Goal: Task Accomplishment & Management: Manage account settings

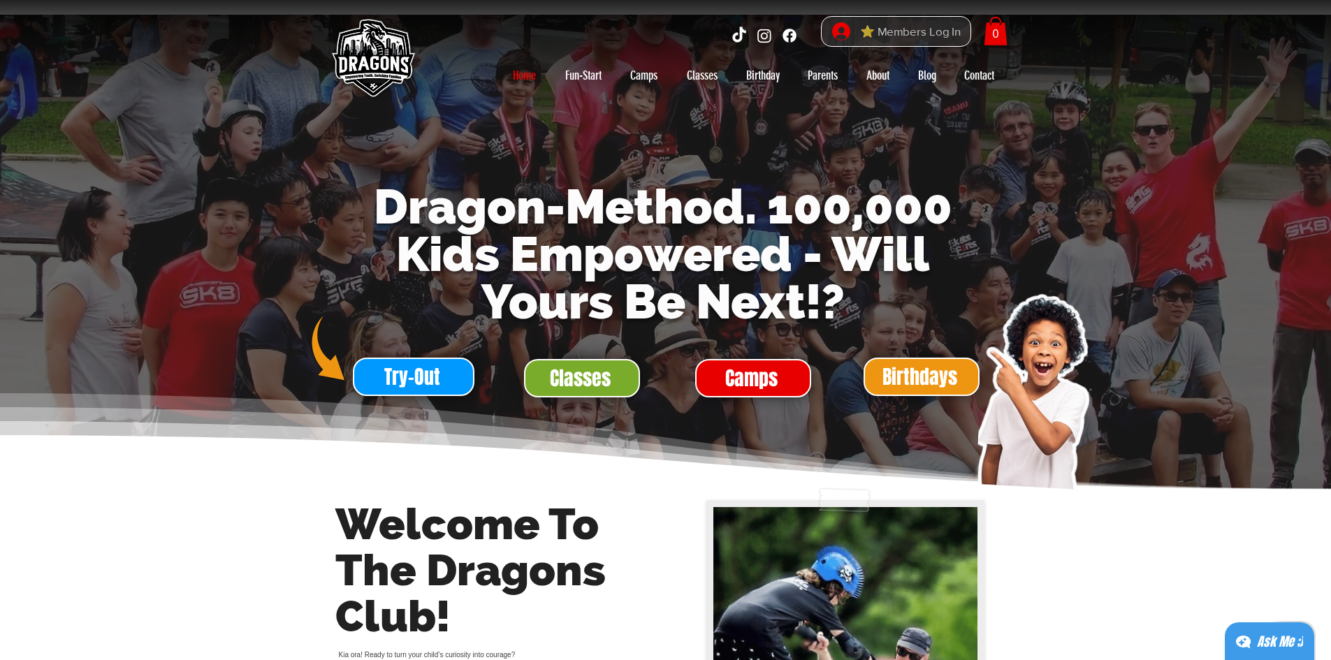
click at [912, 34] on span "⭐ Members Log In" at bounding box center [910, 32] width 110 height 22
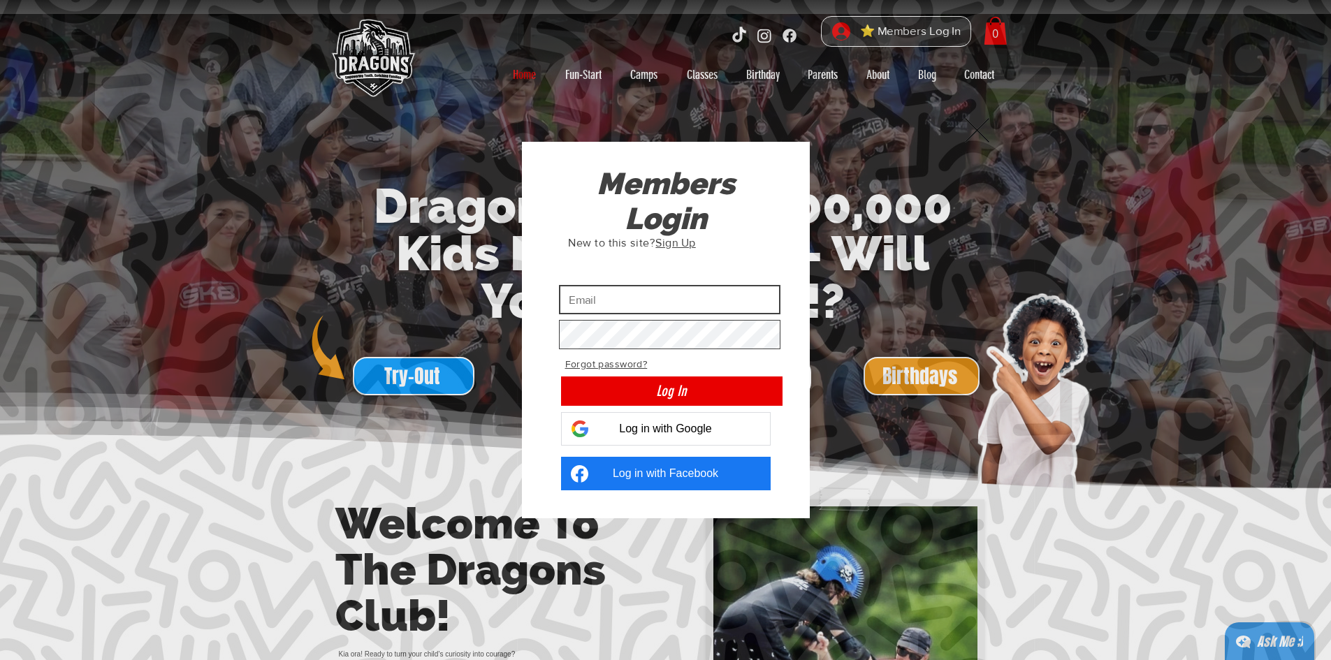
type input "[EMAIL_ADDRESS][DOMAIN_NAME]"
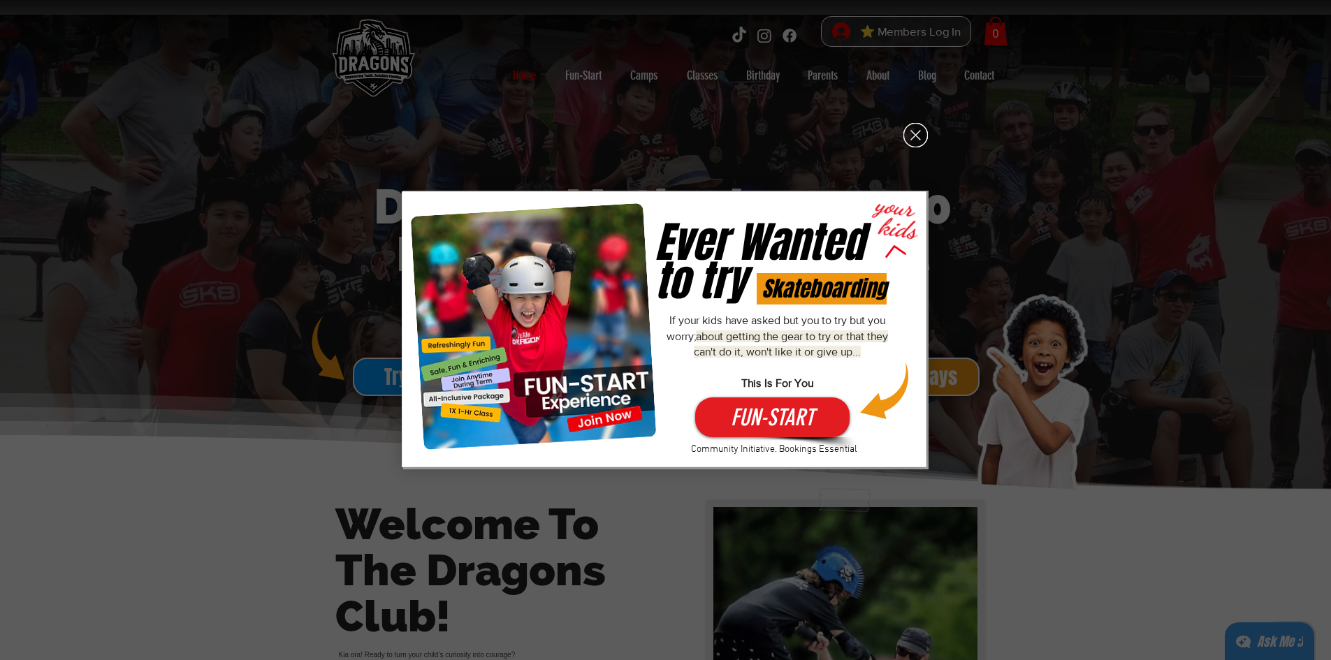
click at [685, 393] on icon "Fun-Start-Free" at bounding box center [664, 329] width 525 height 276
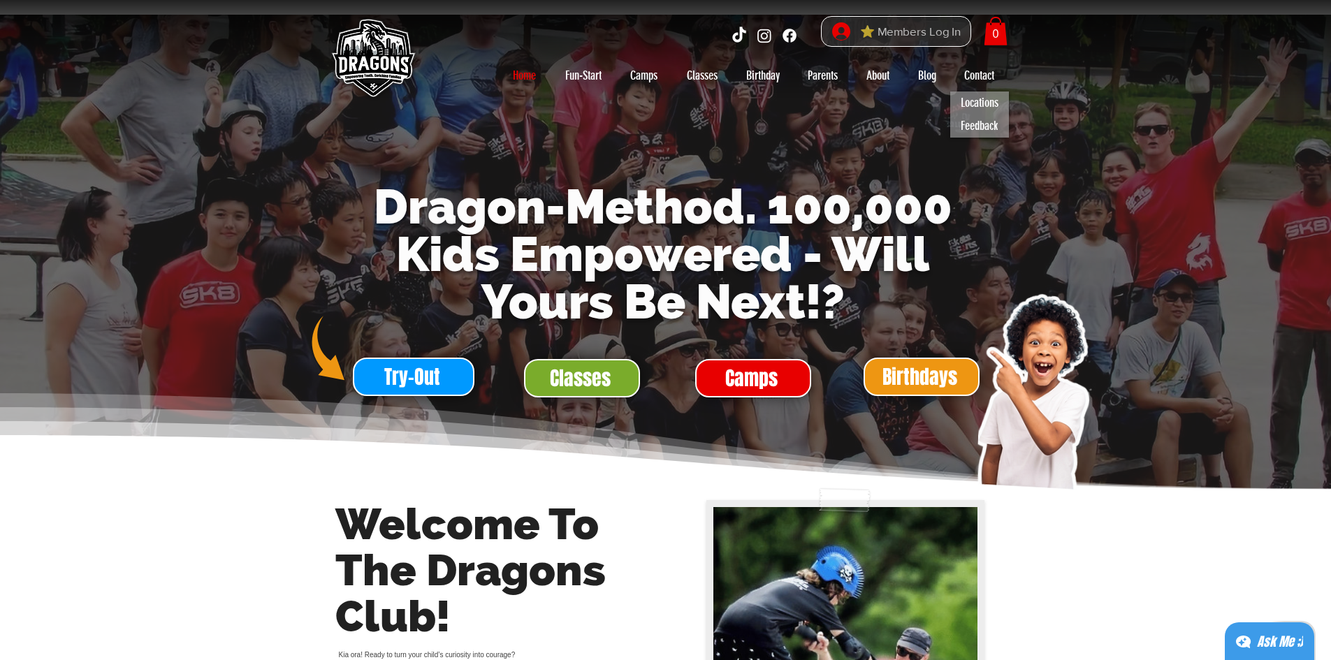
click at [944, 34] on span "⭐ Members Log In" at bounding box center [910, 32] width 110 height 22
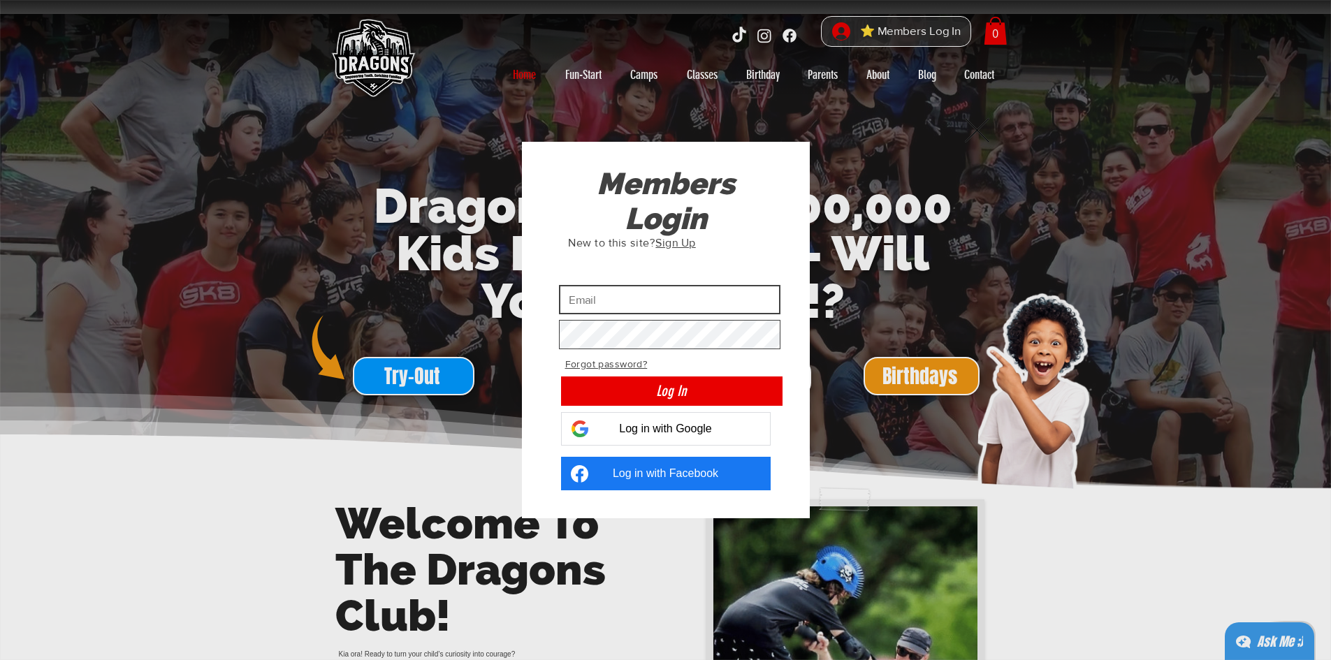
type input "[EMAIL_ADDRESS][DOMAIN_NAME]"
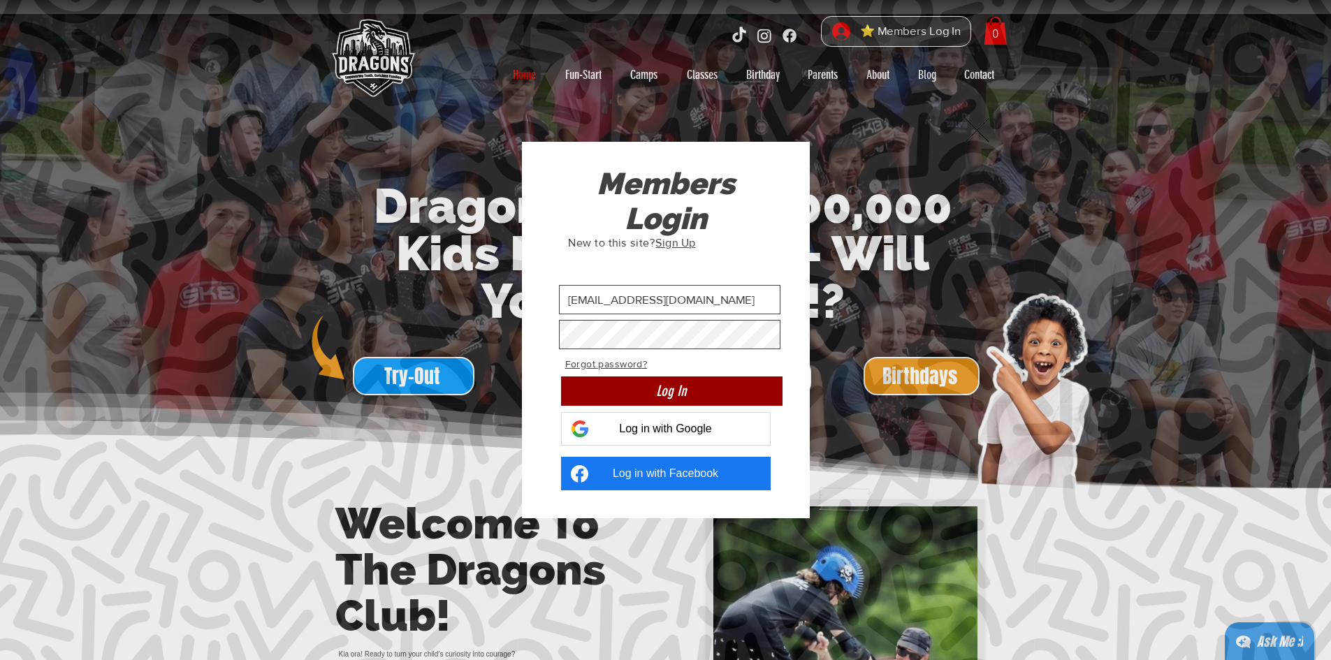
click at [643, 382] on button "Log In" at bounding box center [671, 391] width 221 height 29
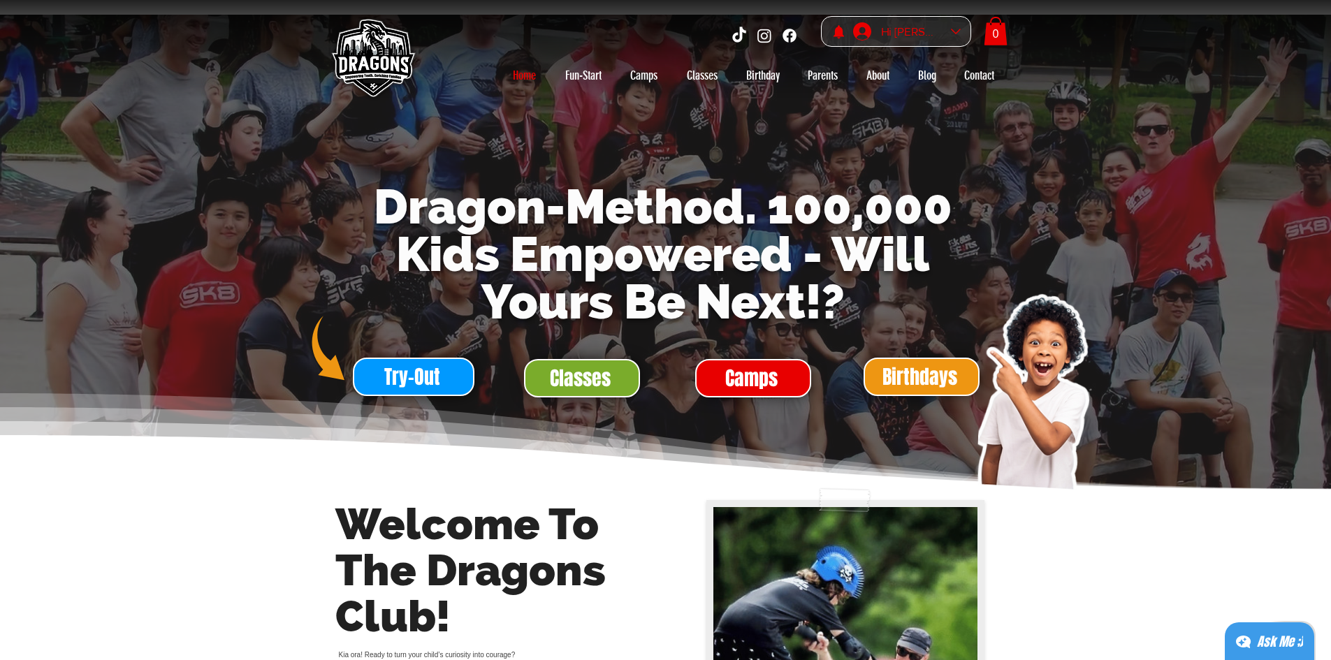
click at [937, 31] on div "Hi Rhonda McGladdery" at bounding box center [911, 32] width 70 height 22
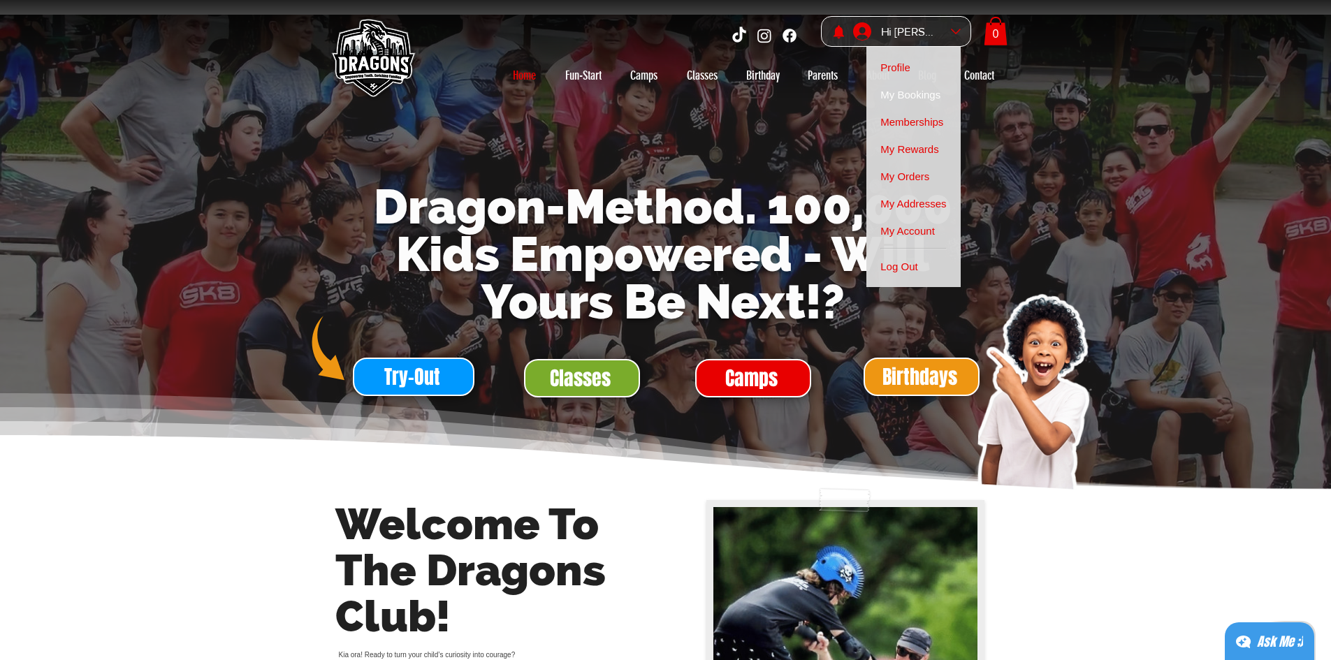
click at [928, 93] on span "My Bookings" at bounding box center [910, 94] width 60 height 27
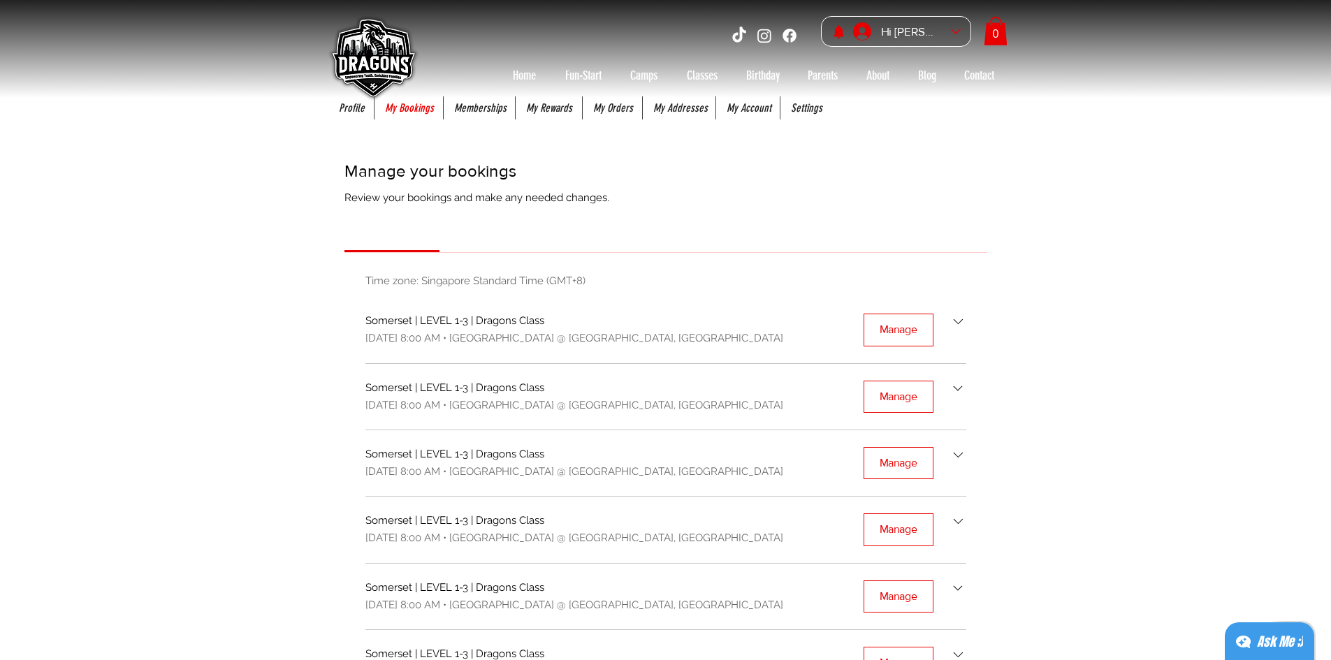
click at [961, 321] on icon "Bookings list" at bounding box center [958, 322] width 16 height 16
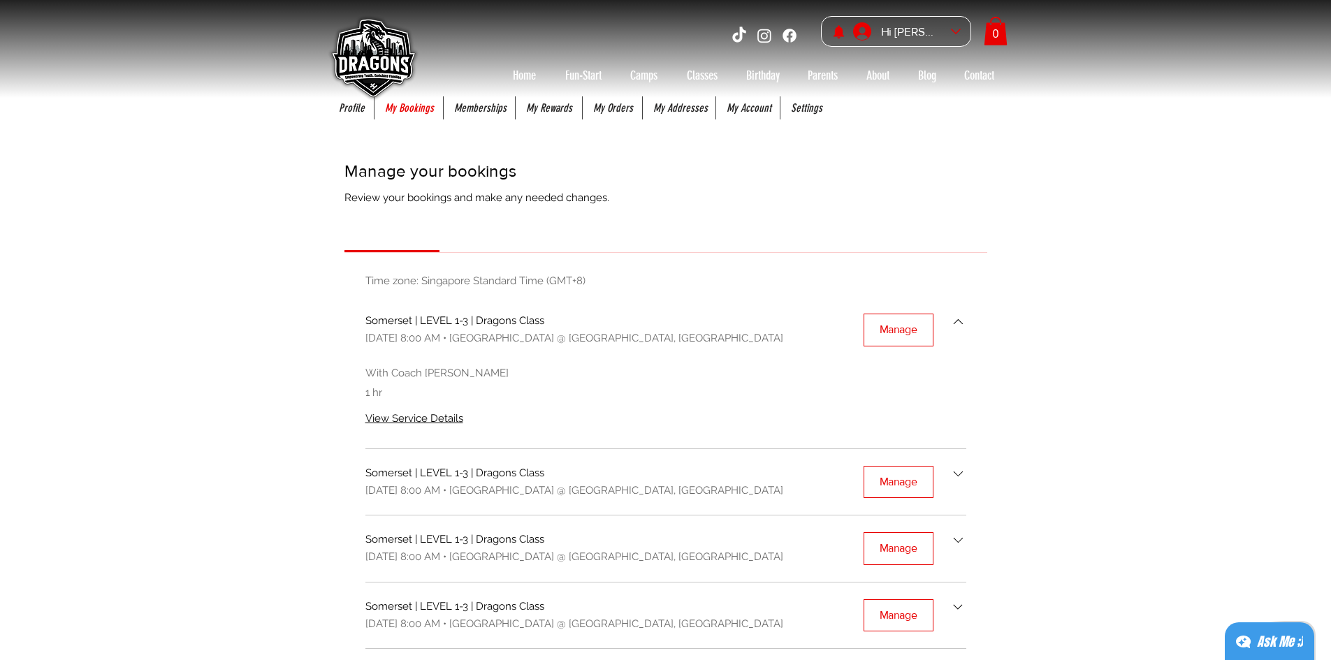
click at [959, 470] on icon "Bookings list" at bounding box center [958, 474] width 16 height 16
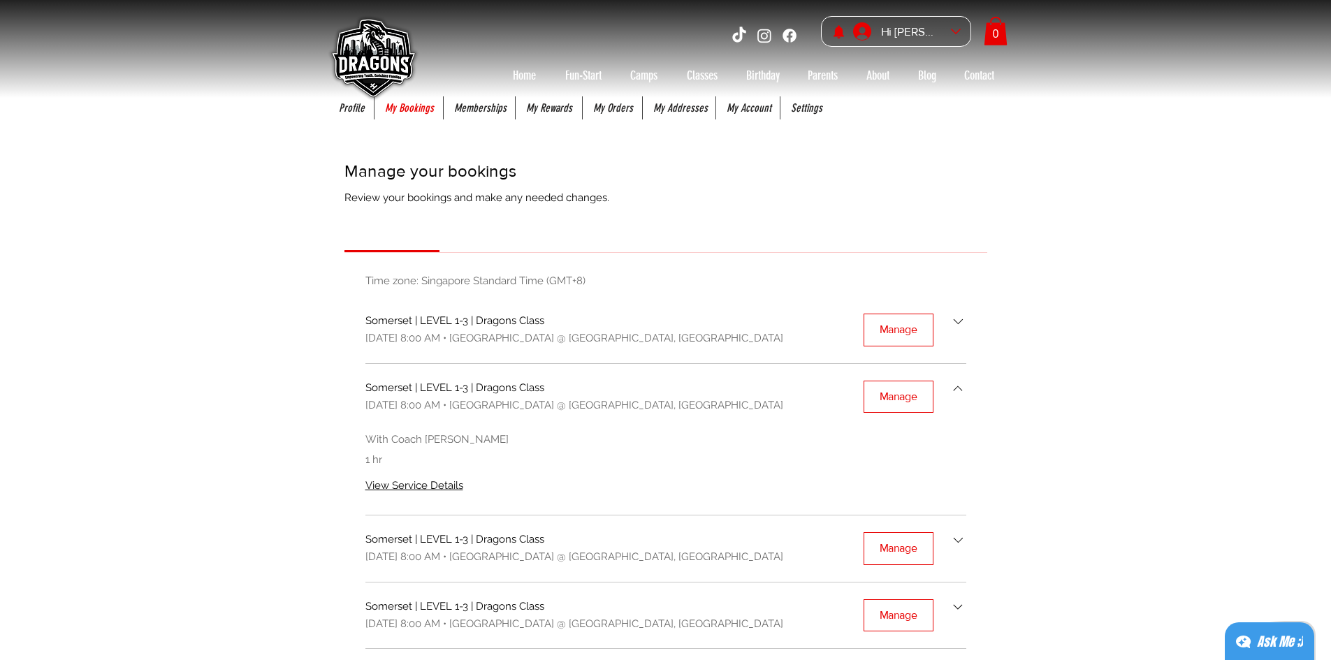
click at [580, 334] on div "August 23, 2025, 8:00 AM • Somerset Road, SkateDragons @ Somerset Skate Park, S…" at bounding box center [574, 338] width 418 height 15
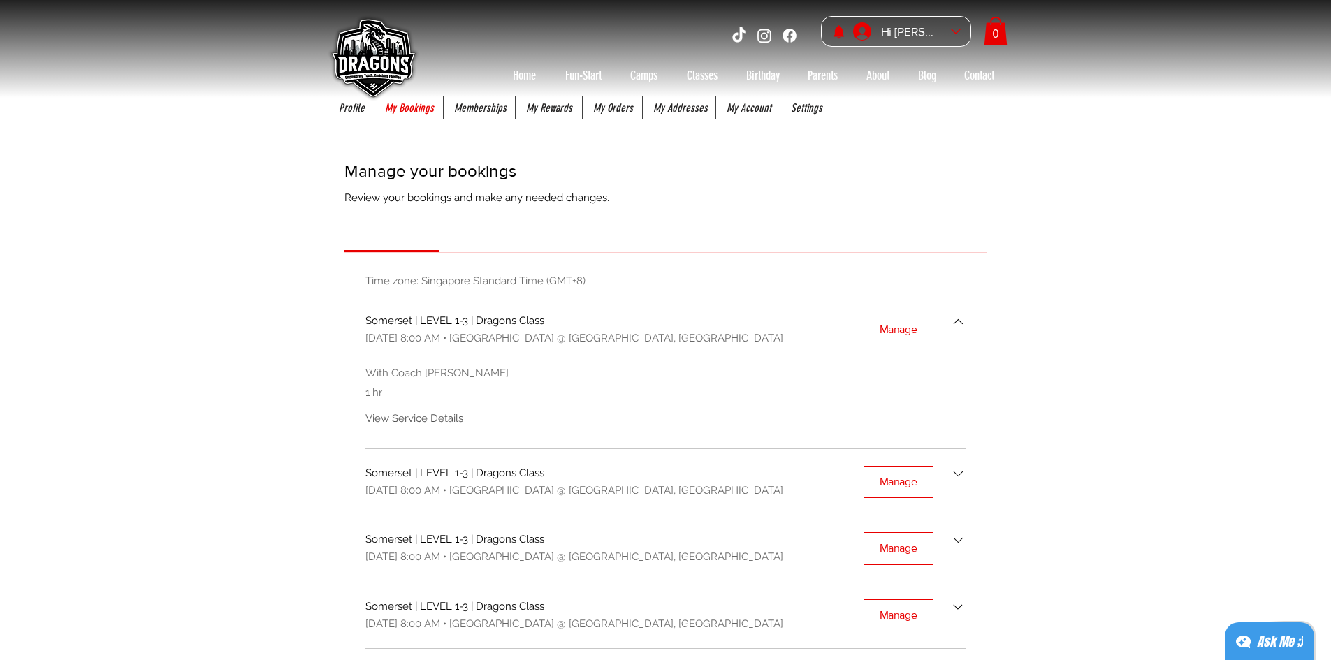
click at [437, 421] on span "View Service Details" at bounding box center [414, 418] width 98 height 13
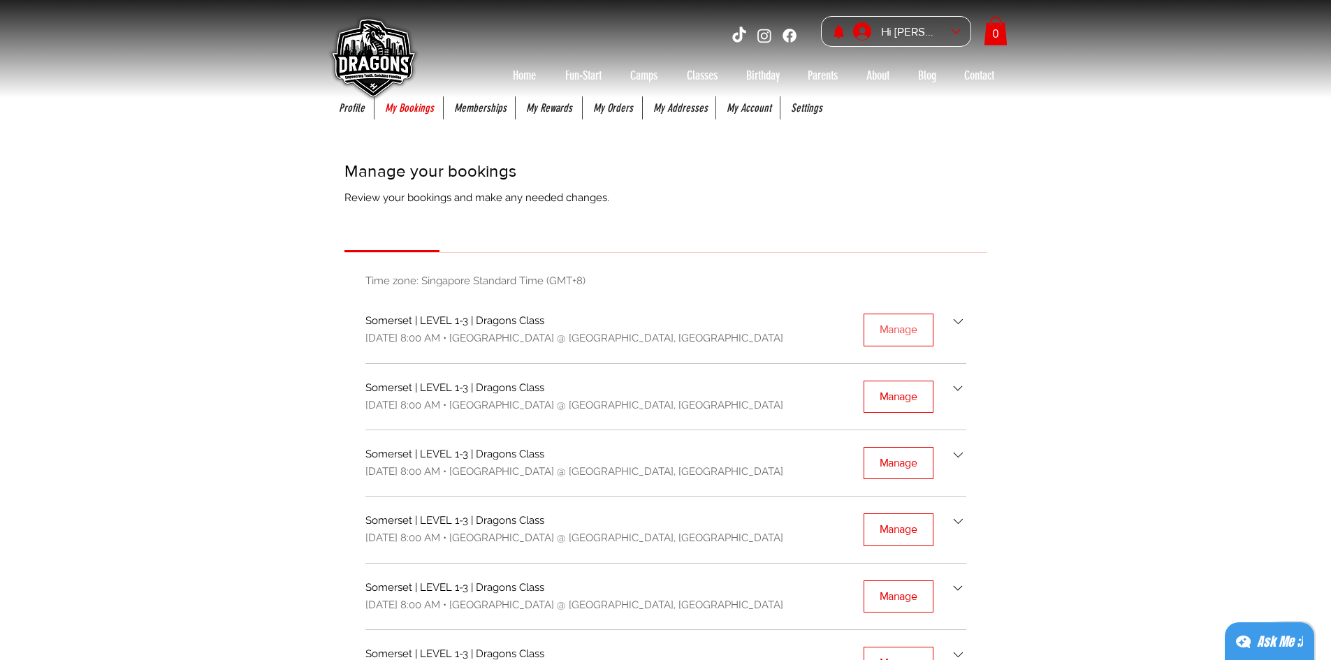
click at [899, 336] on div "Manage" at bounding box center [898, 329] width 38 height 15
click at [1006, 358] on div "Manage your bookings Review your bookings and make any needed changes. Upcoming…" at bounding box center [665, 639] width 685 height 1003
click at [900, 394] on div "Manage" at bounding box center [898, 396] width 38 height 15
click at [1107, 307] on div "main content" at bounding box center [665, 623] width 1331 height 1051
click at [907, 323] on div "Manage" at bounding box center [898, 329] width 38 height 15
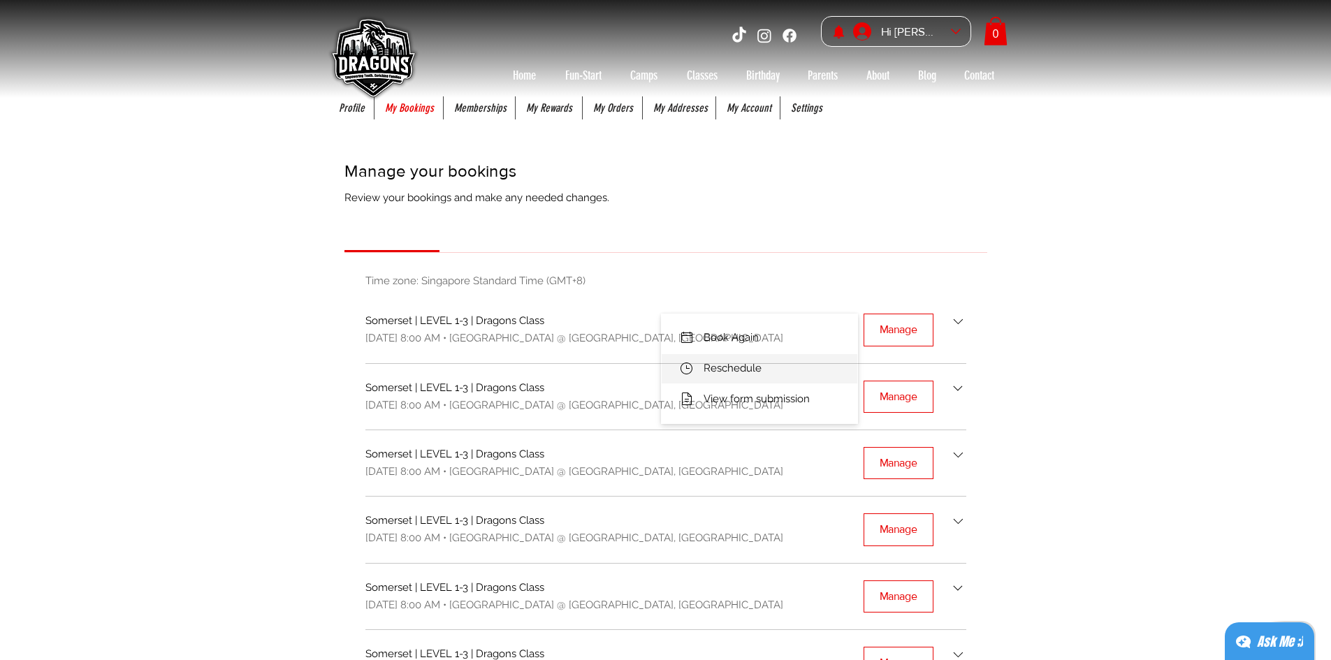
click at [743, 368] on span "Reschedule" at bounding box center [732, 368] width 58 height 15
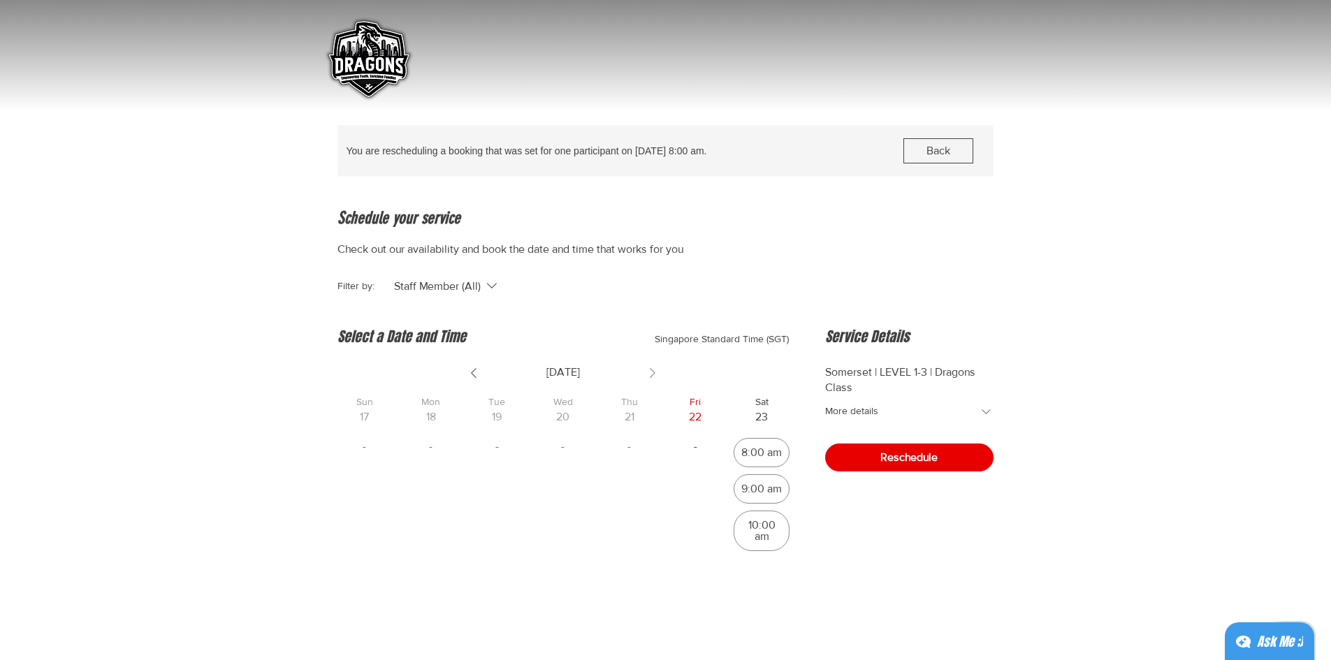
click at [651, 373] on icon "Show next week" at bounding box center [652, 373] width 17 height 17
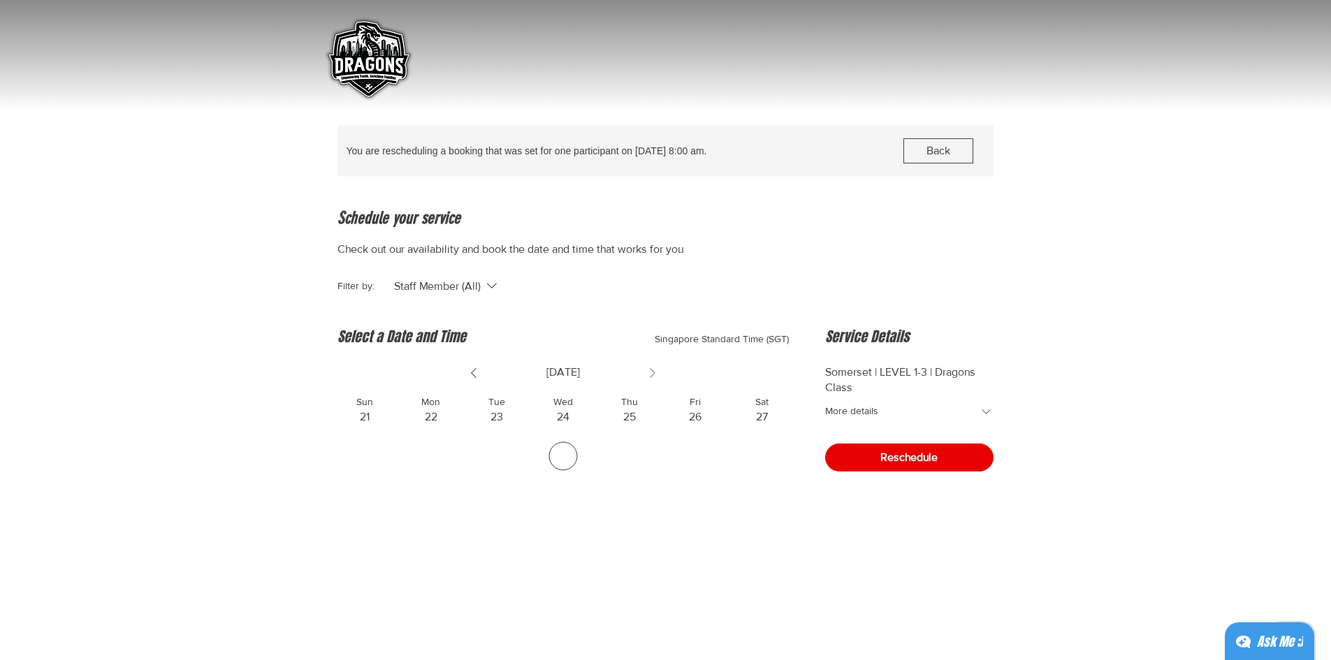
click at [651, 373] on icon "Show next week" at bounding box center [652, 373] width 17 height 17
click at [758, 448] on div "8:00 am" at bounding box center [761, 452] width 41 height 11
radio input "true"
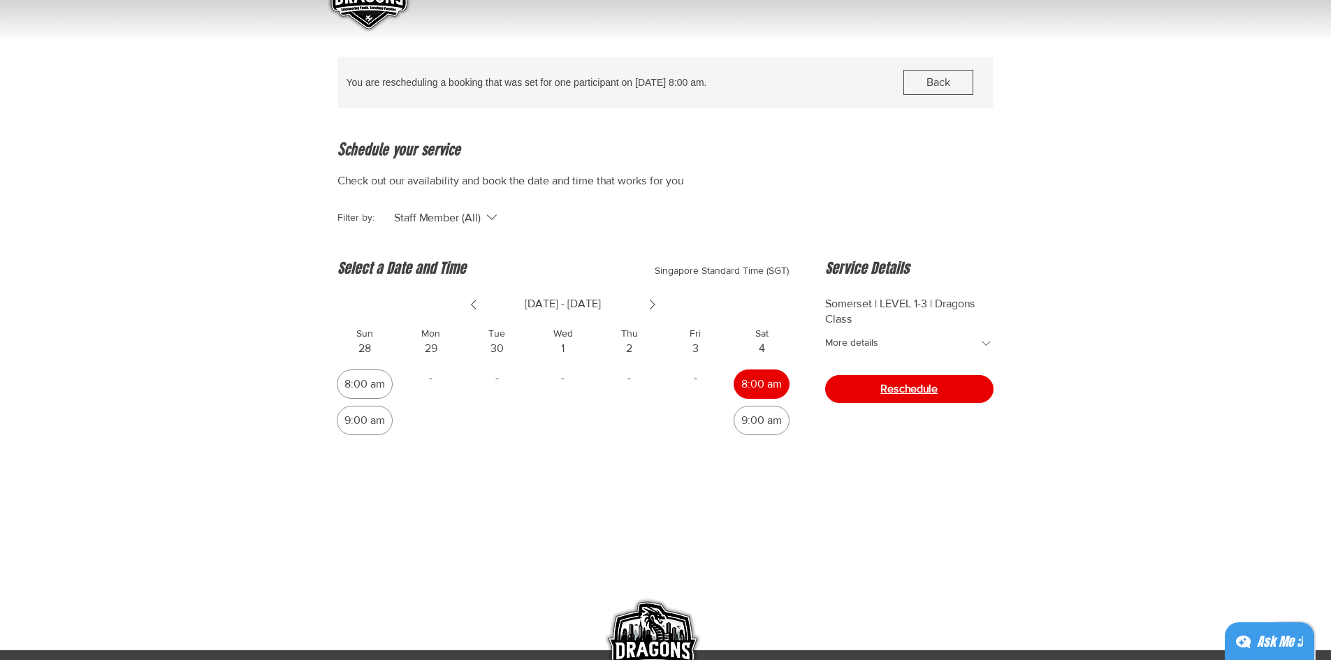
scroll to position [69, 0]
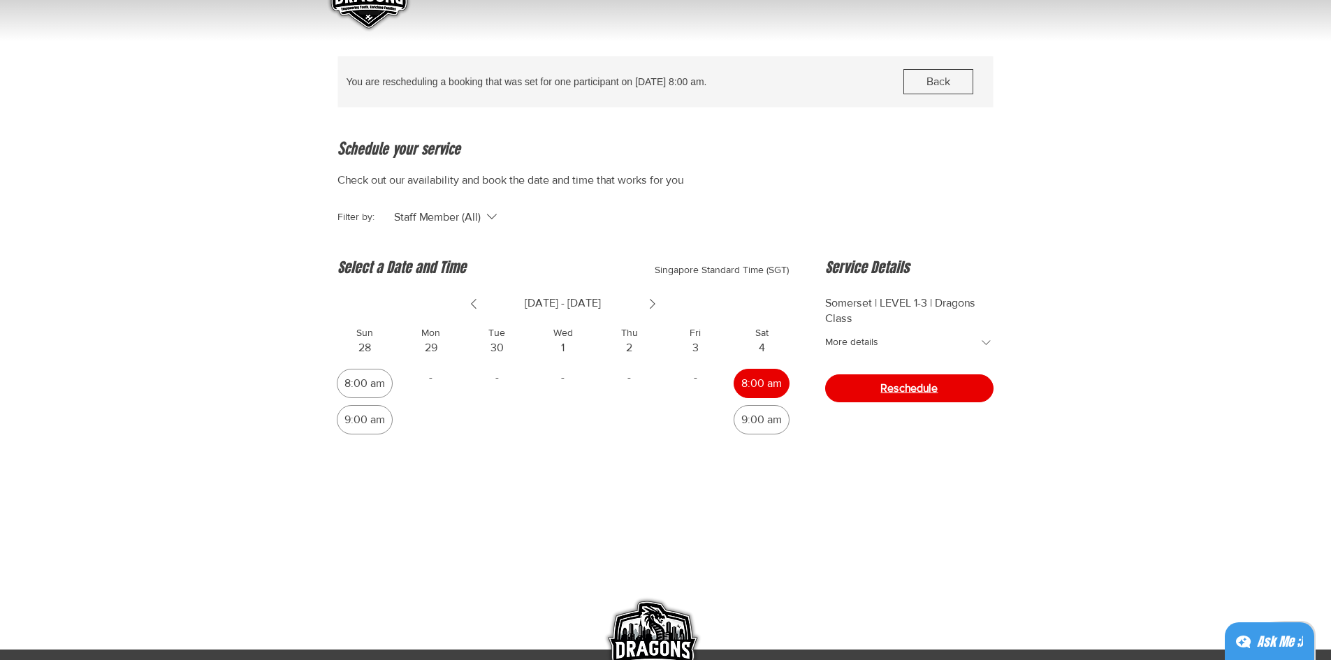
click at [910, 388] on span "Reschedule" at bounding box center [908, 388] width 57 height 11
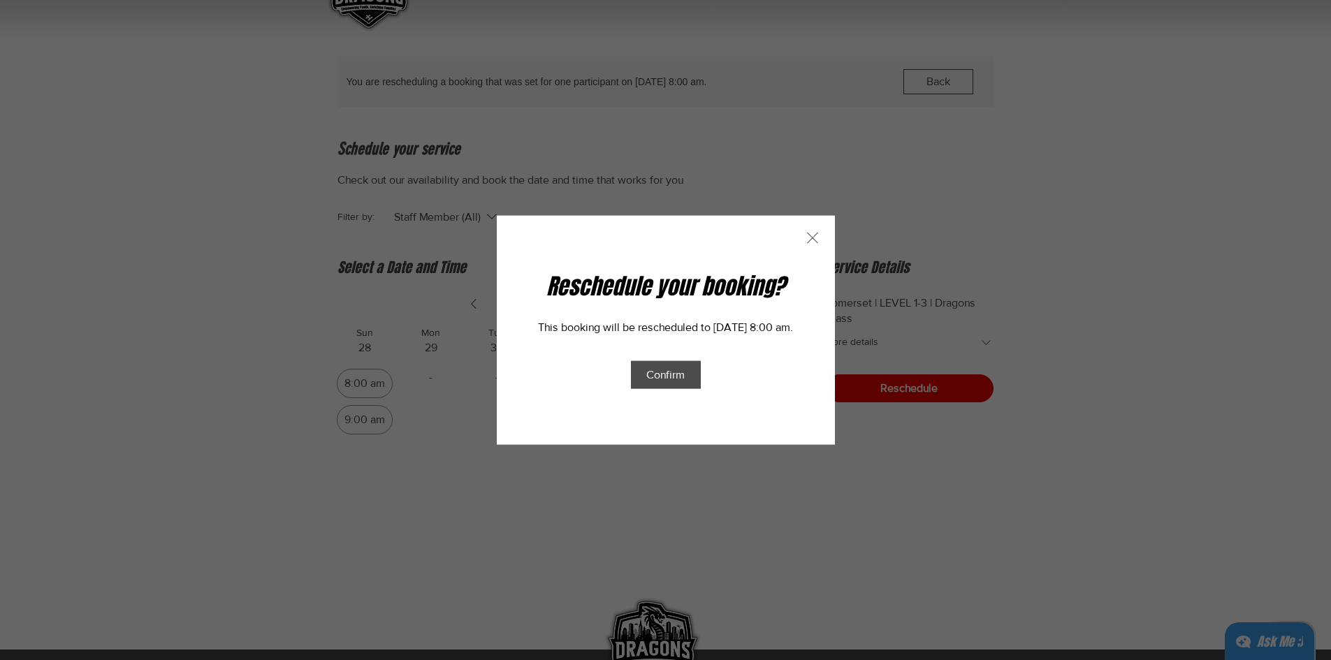
click at [680, 377] on span "Confirm" at bounding box center [665, 375] width 38 height 12
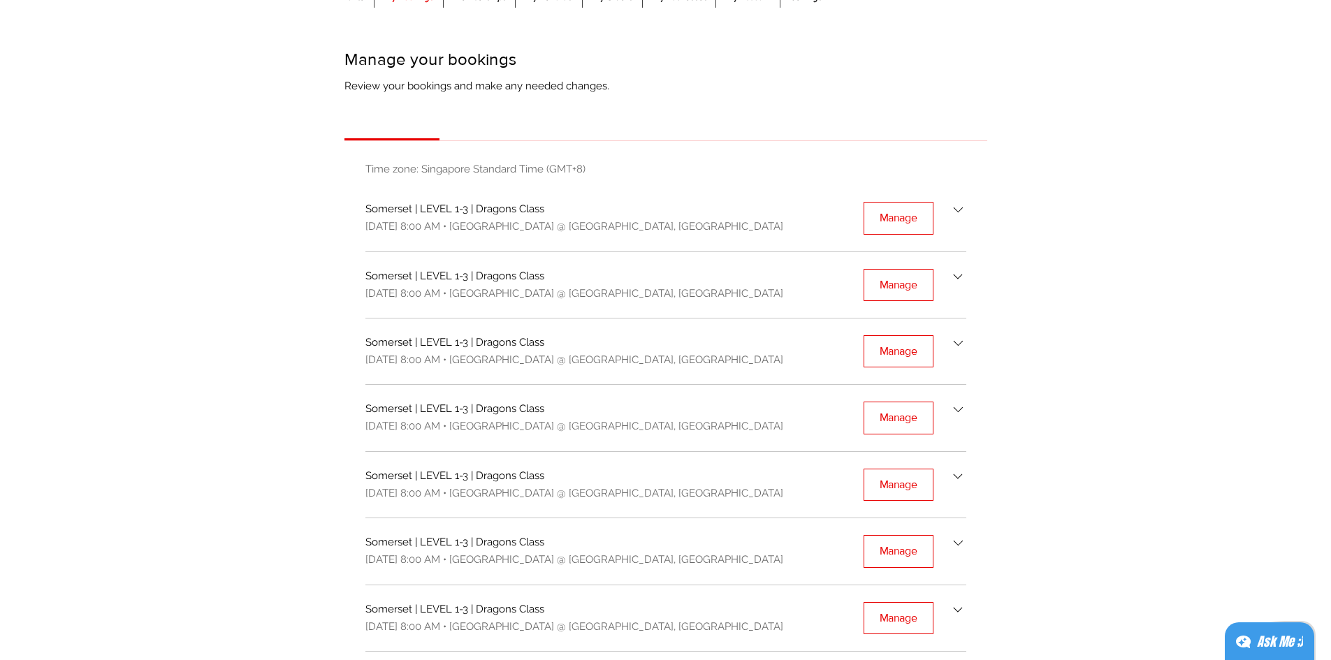
scroll to position [111, 0]
